Goal: Task Accomplishment & Management: Complete application form

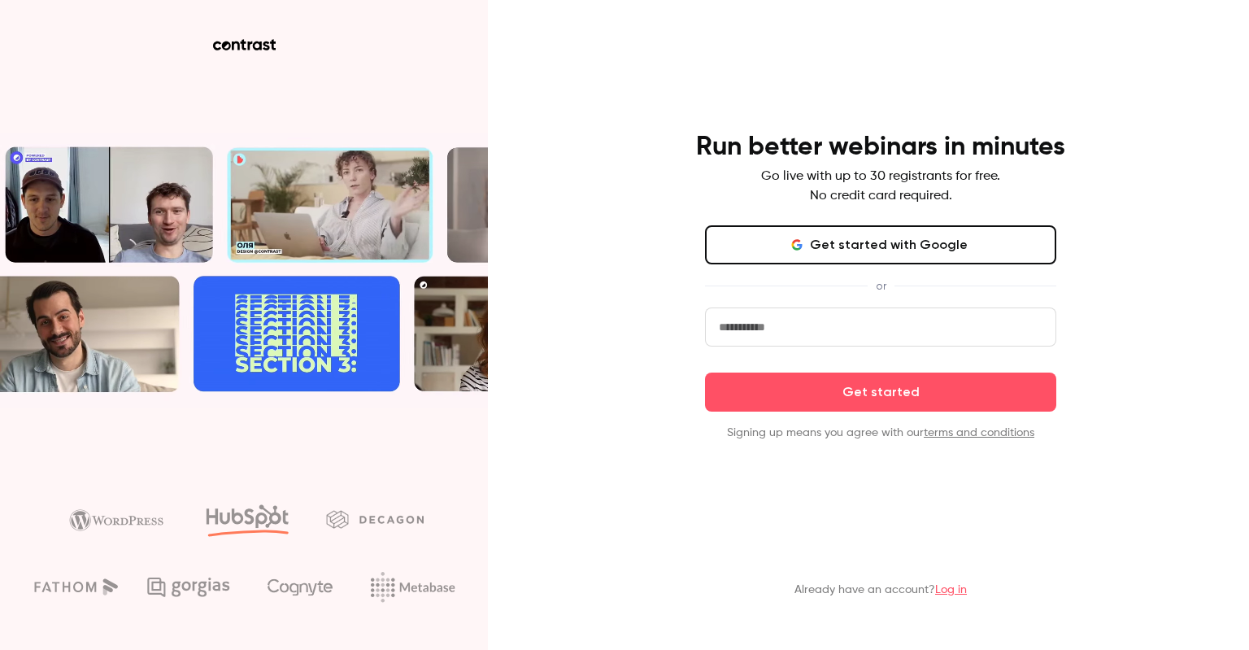
click at [961, 256] on button "Get started with Google" at bounding box center [880, 244] width 351 height 39
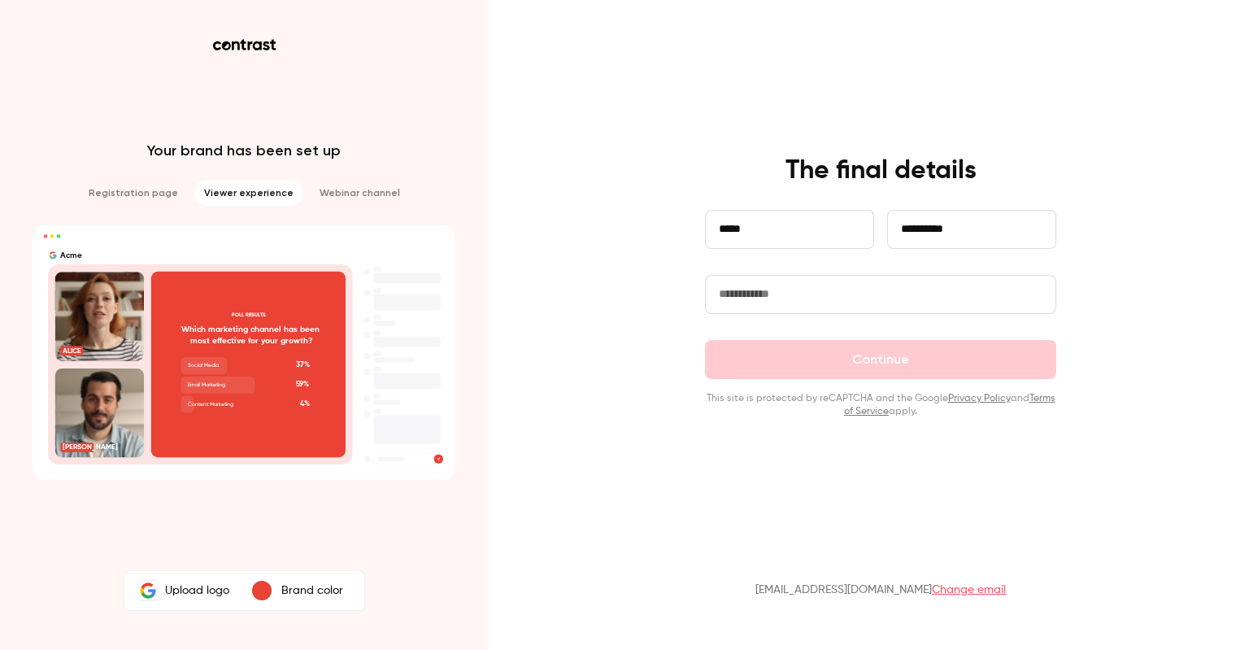
click at [808, 298] on input "text" at bounding box center [880, 294] width 351 height 39
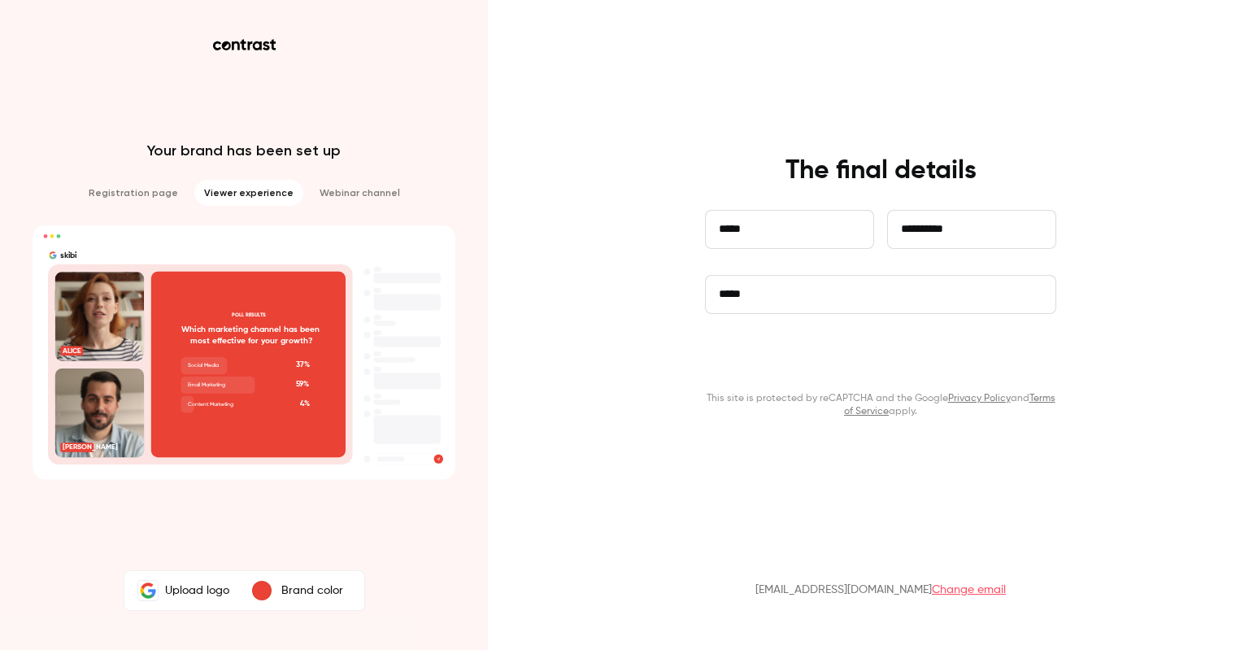
type input "*****"
click at [862, 352] on button "Continue" at bounding box center [880, 359] width 351 height 39
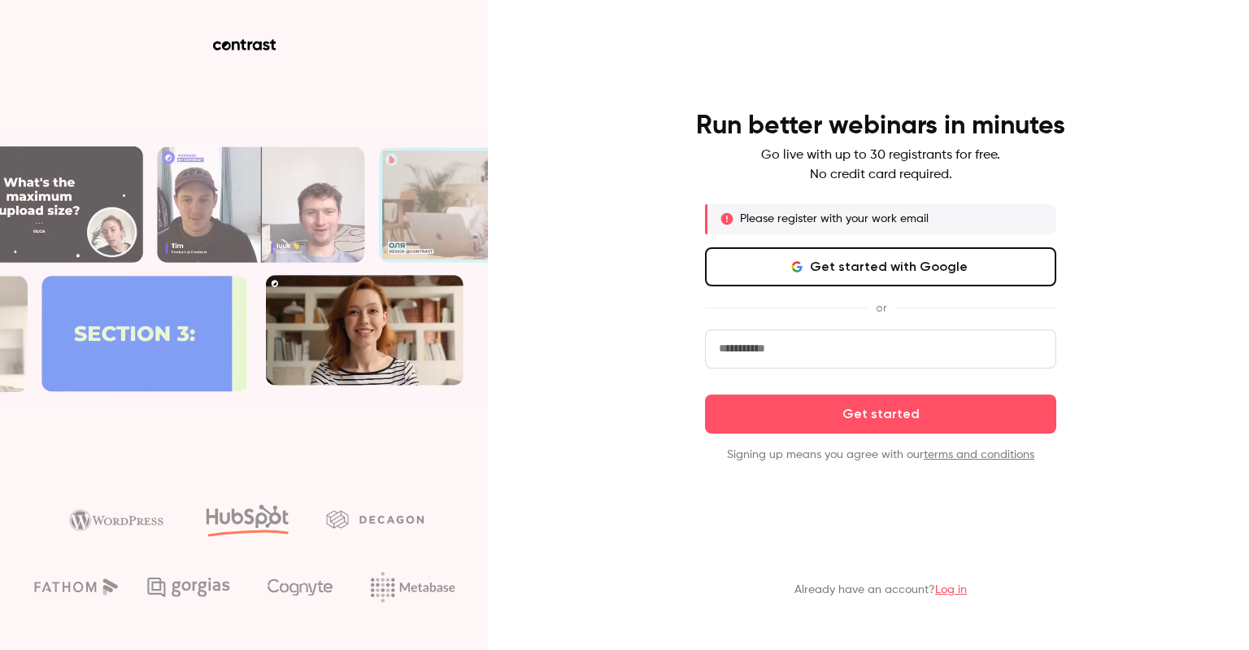
click at [805, 345] on input "email" at bounding box center [880, 348] width 351 height 39
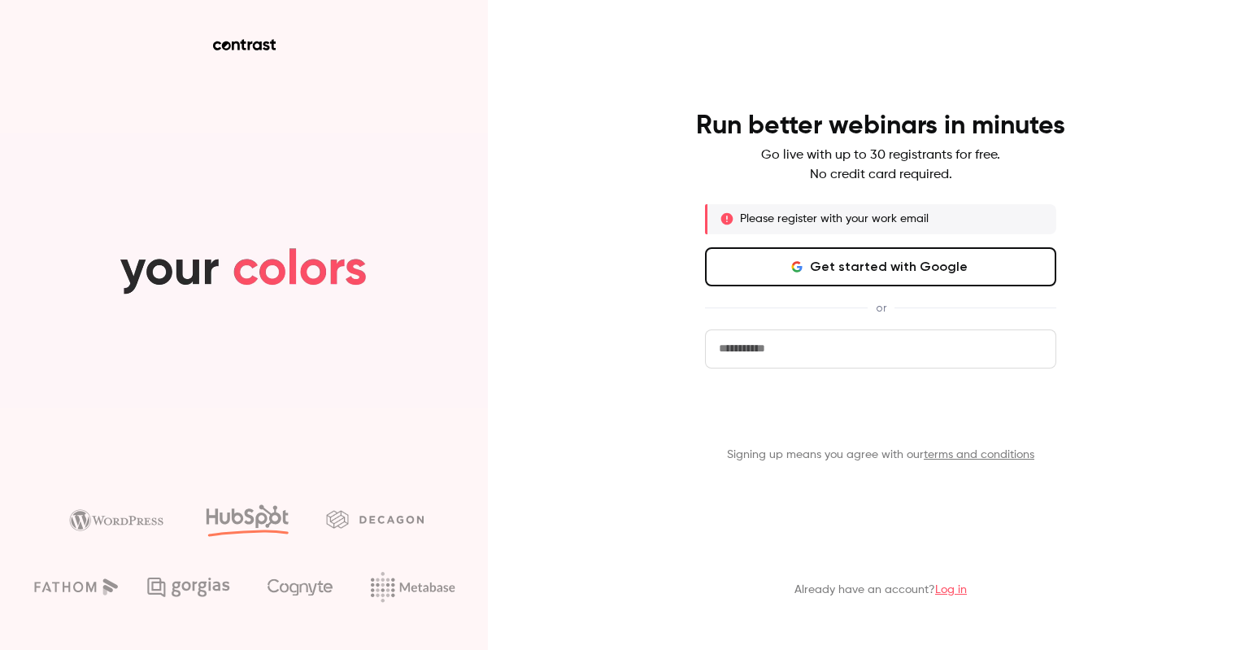
click at [843, 406] on form "Get started Signing up means you agree with our terms and conditions" at bounding box center [880, 395] width 351 height 133
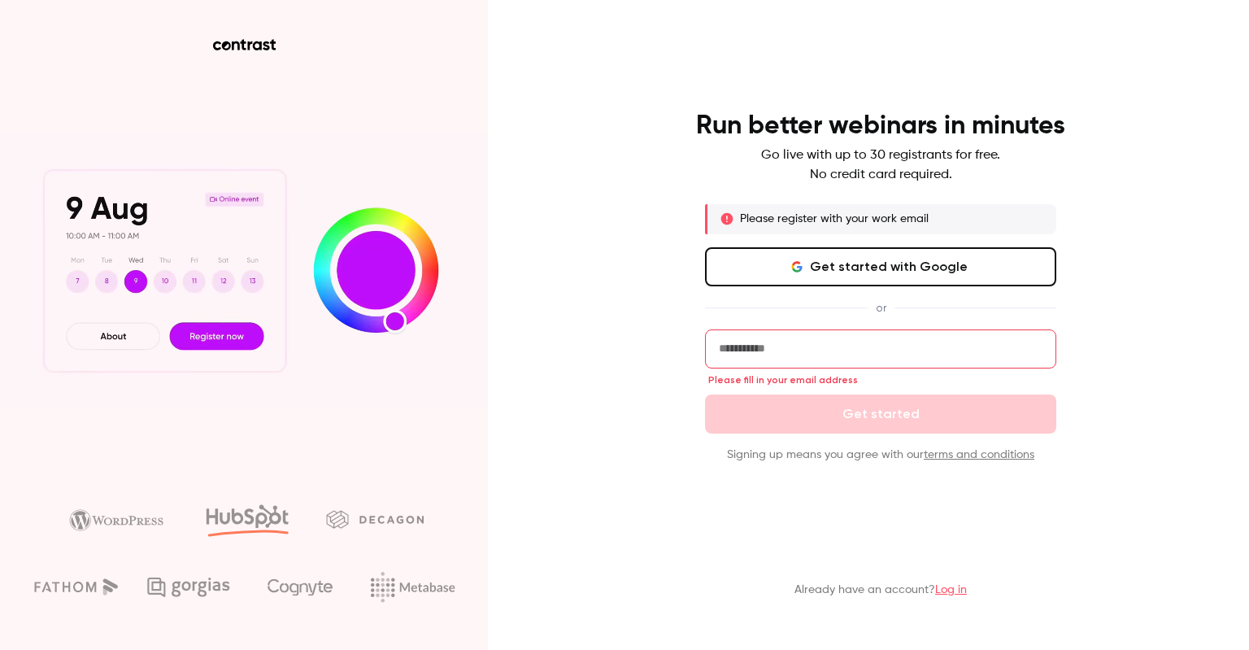
click at [855, 265] on button "Get started with Google" at bounding box center [880, 266] width 351 height 39
